Goal: Information Seeking & Learning: Learn about a topic

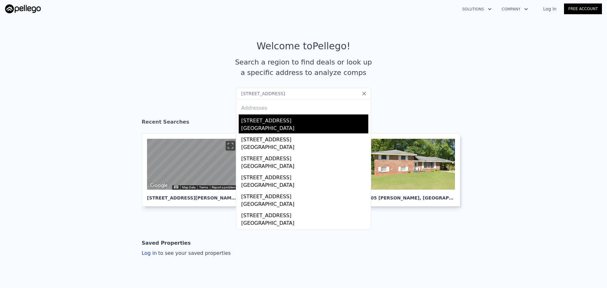
type input "[STREET_ADDRESS]"
click at [282, 131] on div "[GEOGRAPHIC_DATA]" at bounding box center [304, 129] width 127 height 9
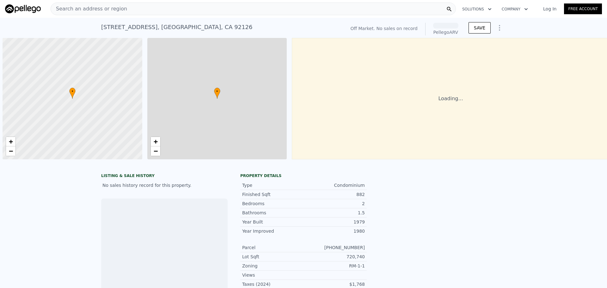
scroll to position [0, 3]
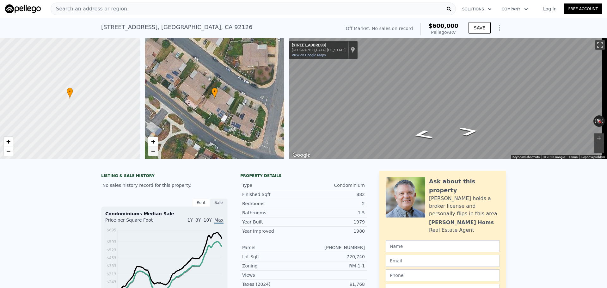
click at [151, 151] on span "−" at bounding box center [153, 151] width 4 height 8
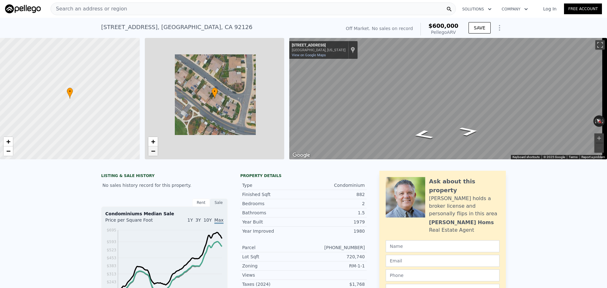
click at [151, 151] on span "−" at bounding box center [153, 151] width 4 height 8
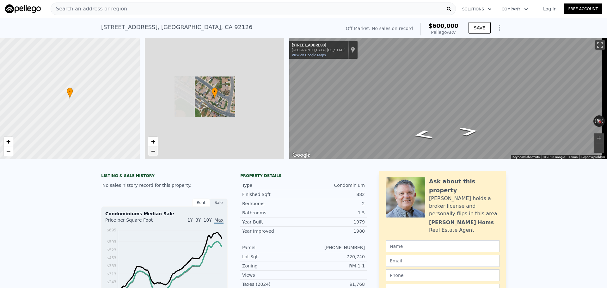
click at [151, 151] on span "−" at bounding box center [153, 151] width 4 height 8
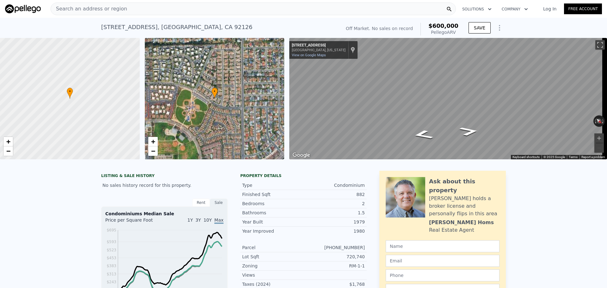
click at [129, 5] on div "Search an address or region" at bounding box center [253, 9] width 405 height 13
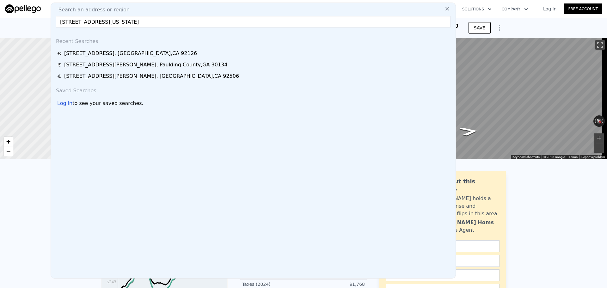
type input "[STREET_ADDRESS][US_STATE]"
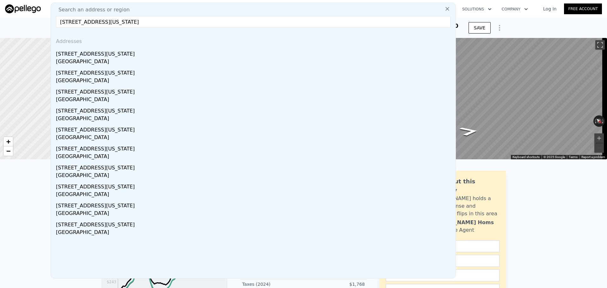
drag, startPoint x: 90, startPoint y: 59, endPoint x: 162, endPoint y: 0, distance: 92.8
click at [91, 59] on div "[GEOGRAPHIC_DATA]" at bounding box center [254, 62] width 397 height 9
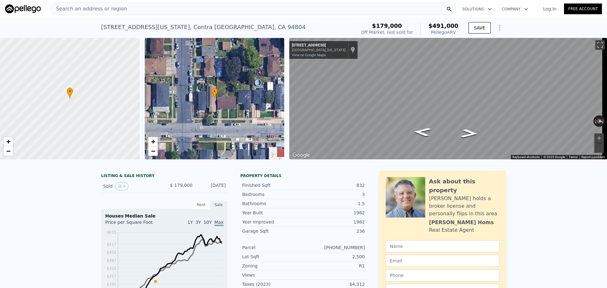
click at [156, 9] on div "Search an address or region" at bounding box center [253, 9] width 405 height 13
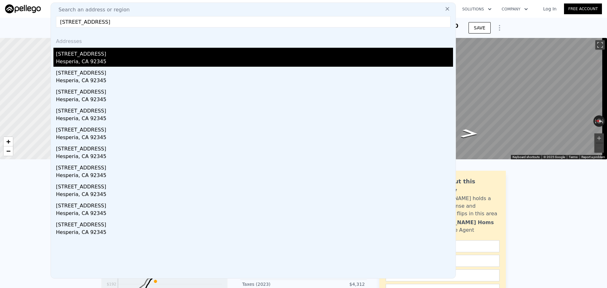
type input "[STREET_ADDRESS]"
click at [118, 51] on div "[STREET_ADDRESS]" at bounding box center [254, 53] width 397 height 10
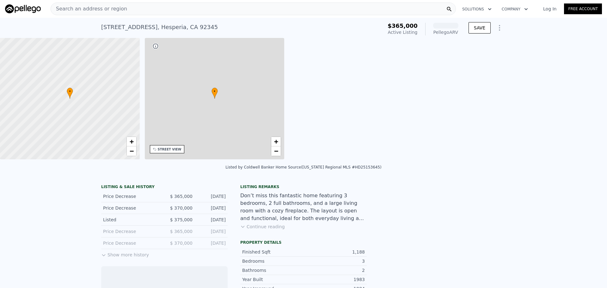
scroll to position [0, 147]
